Goal: Find specific page/section: Find specific page/section

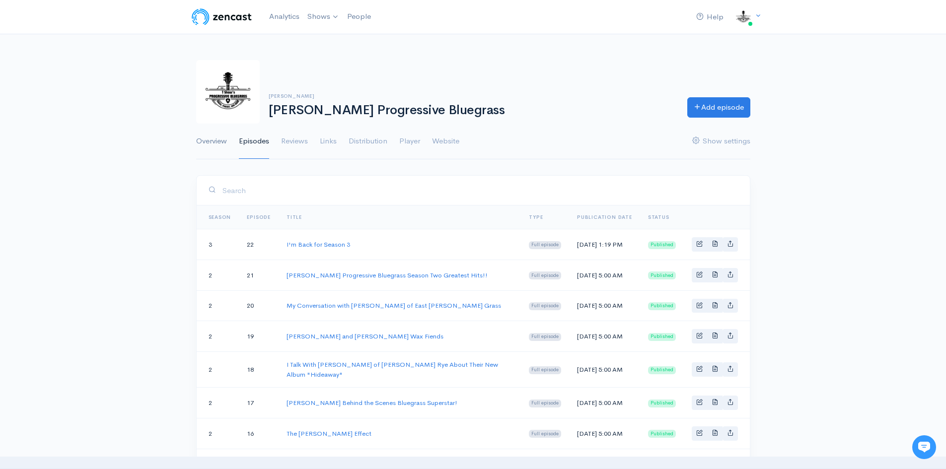
click at [221, 140] on link "Overview" at bounding box center [211, 142] width 31 height 36
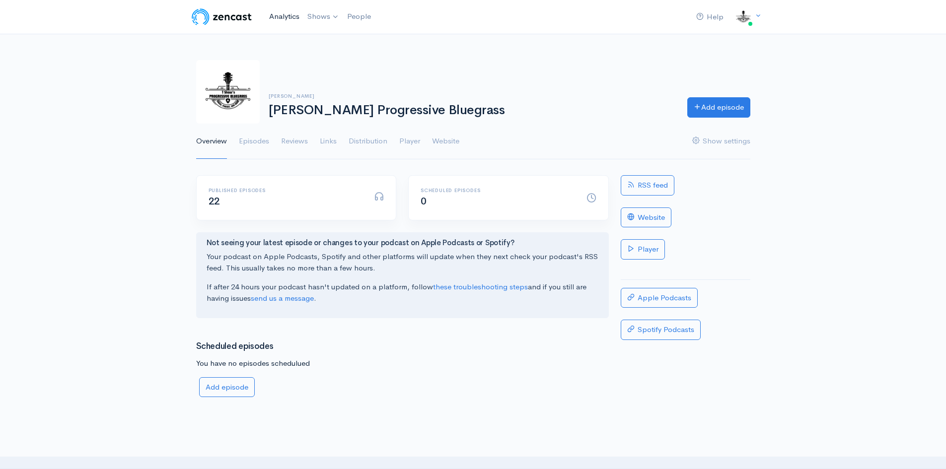
click at [278, 17] on link "Analytics" at bounding box center [284, 16] width 38 height 21
